Goal: Use online tool/utility

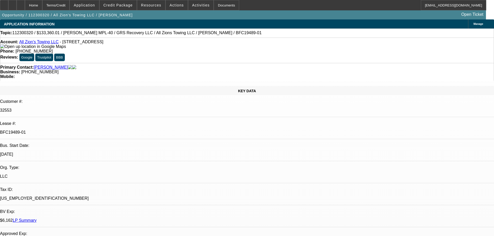
select select "0"
select select "3"
select select "0.1"
select select "4"
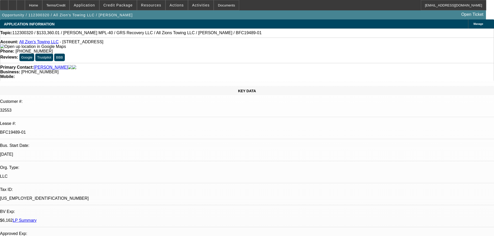
select select "0"
select select "3"
select select "0.1"
select select "4"
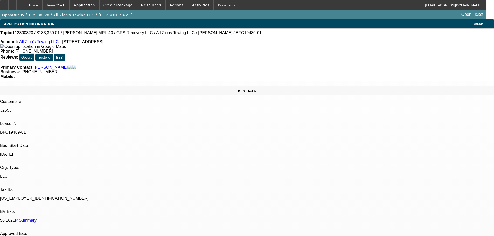
select select "0"
select select "0.1"
select select "4"
select select "0"
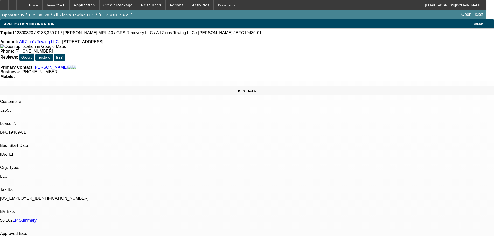
select select "0"
select select "0.1"
select select "4"
